Goal: Find specific fact: Locate a discrete piece of known information

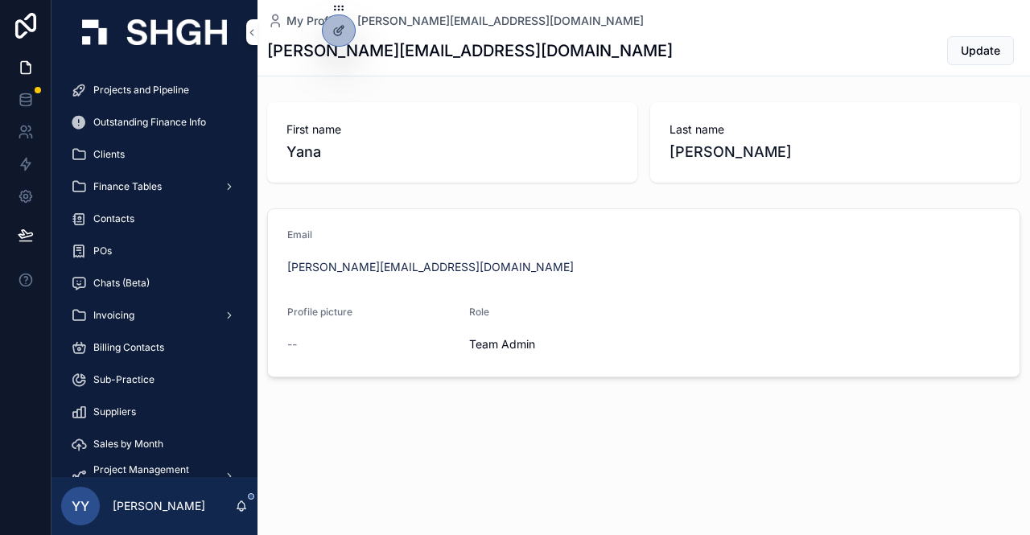
click at [119, 91] on span "Projects and Pipeline" at bounding box center [141, 90] width 96 height 13
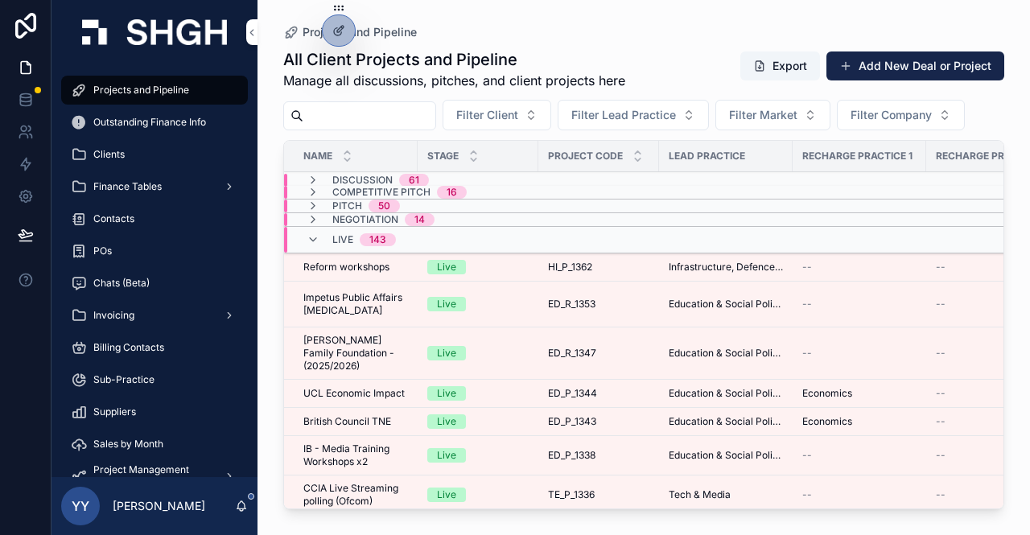
click at [336, 101] on div "scrollable content" at bounding box center [359, 115] width 153 height 29
click at [332, 110] on input "scrollable content" at bounding box center [369, 116] width 132 height 23
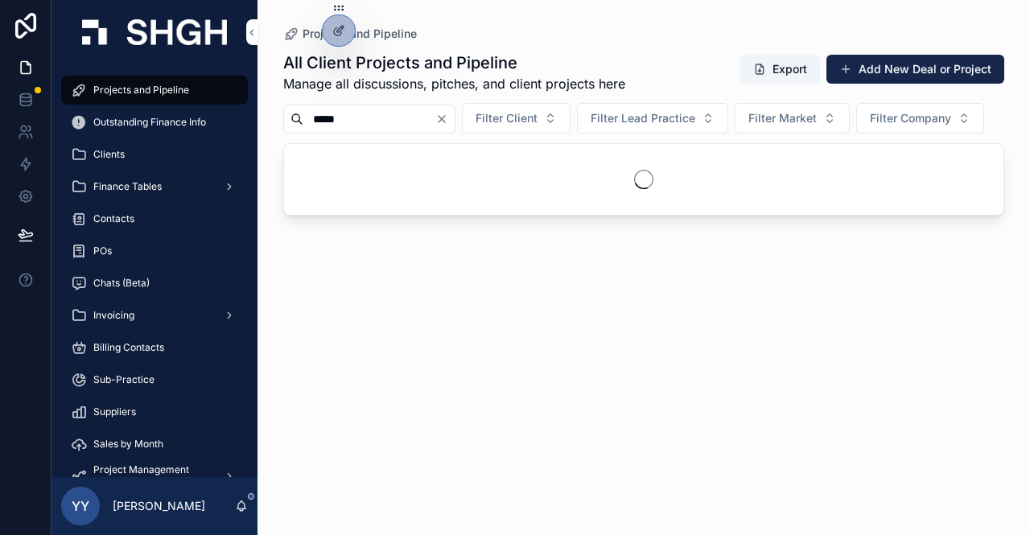
type input "*****"
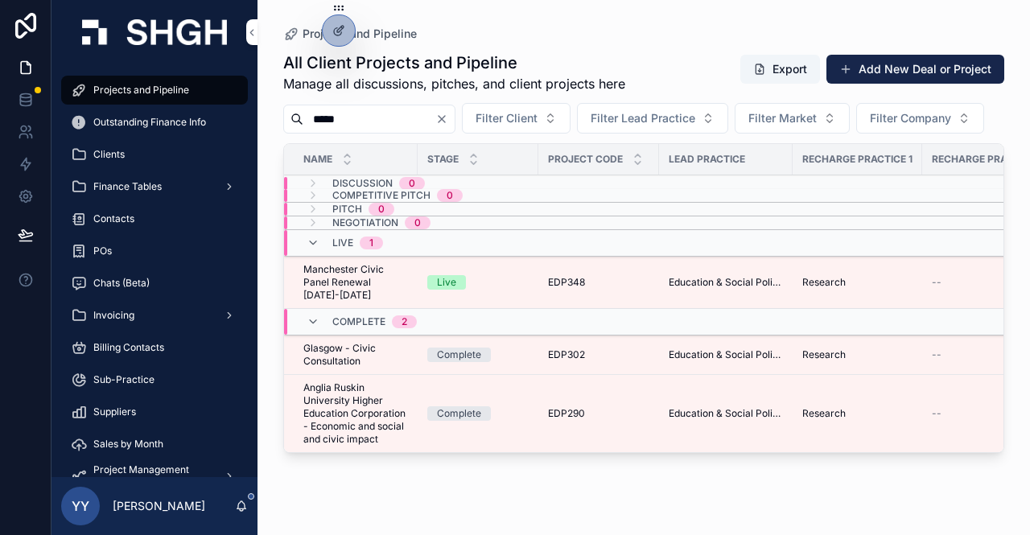
click at [492, 290] on div "Live" at bounding box center [477, 282] width 101 height 14
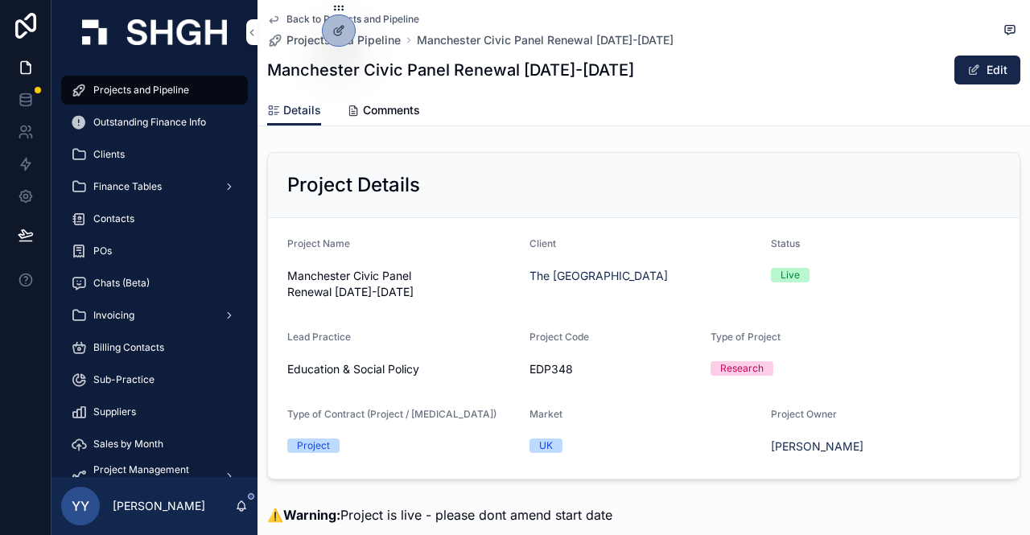
click at [546, 364] on span "EDP348" at bounding box center [613, 369] width 169 height 16
click at [551, 370] on span "EDP348" at bounding box center [613, 369] width 169 height 16
drag, startPoint x: 526, startPoint y: 368, endPoint x: 573, endPoint y: 367, distance: 46.7
click at [573, 367] on span "EDP348" at bounding box center [613, 369] width 169 height 16
copy span "EDP348"
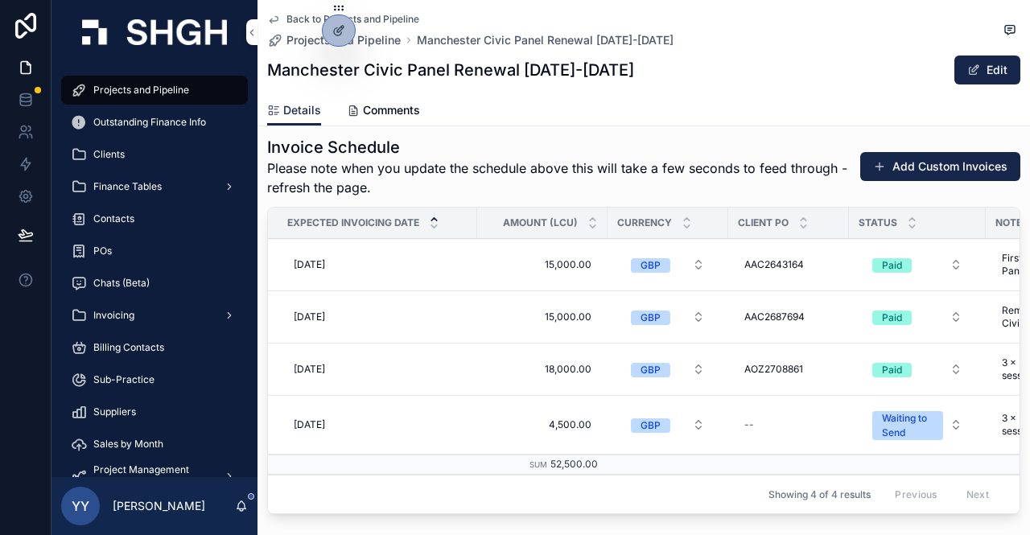
scroll to position [2414, 0]
